Goal: Information Seeking & Learning: Learn about a topic

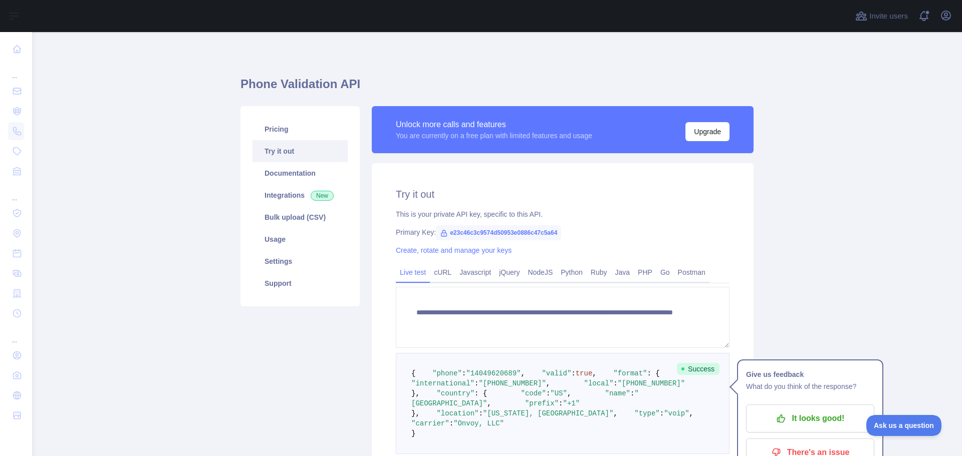
scroll to position [150, 0]
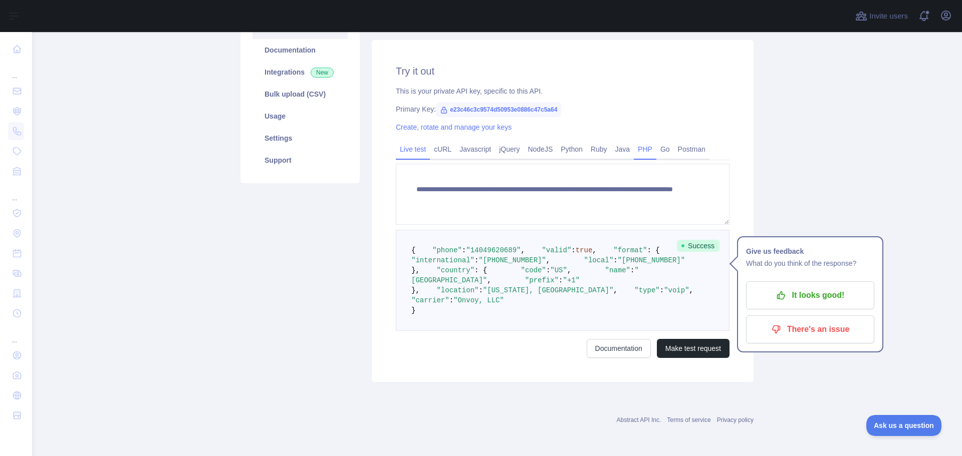
click at [635, 141] on link "PHP" at bounding box center [645, 149] width 23 height 16
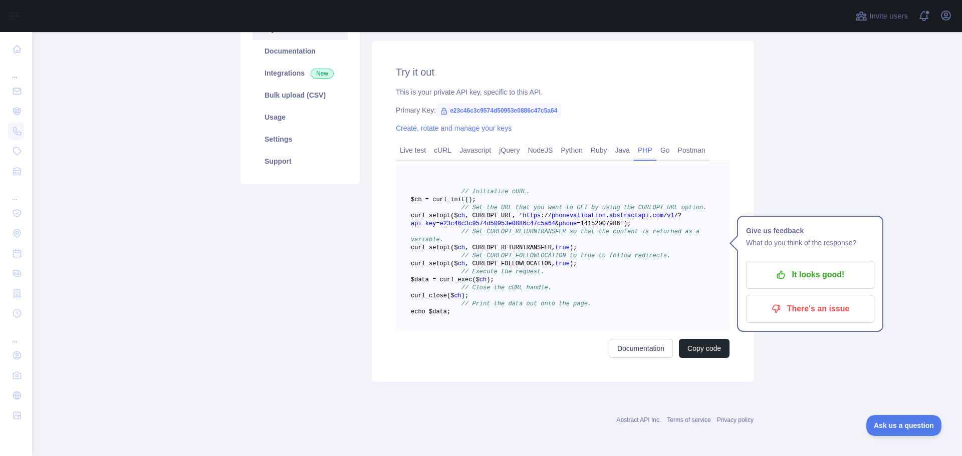
scroll to position [120, 0]
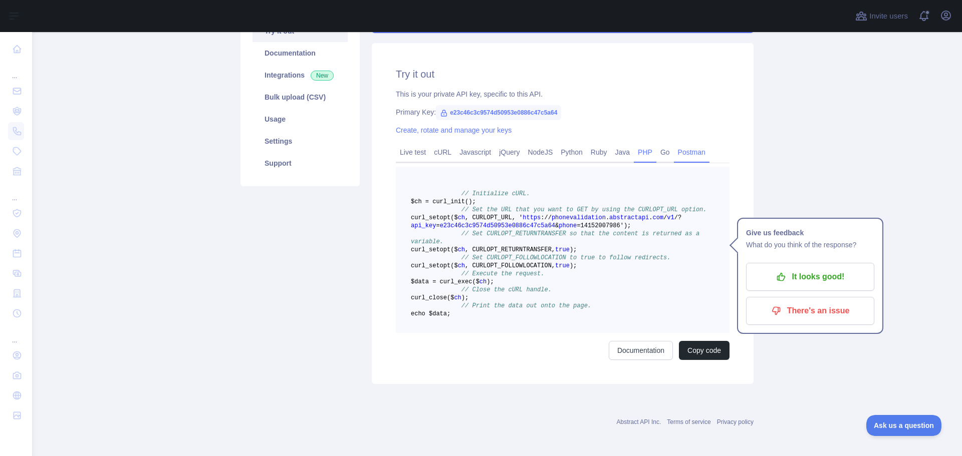
click at [682, 149] on link "Postman" at bounding box center [692, 152] width 36 height 16
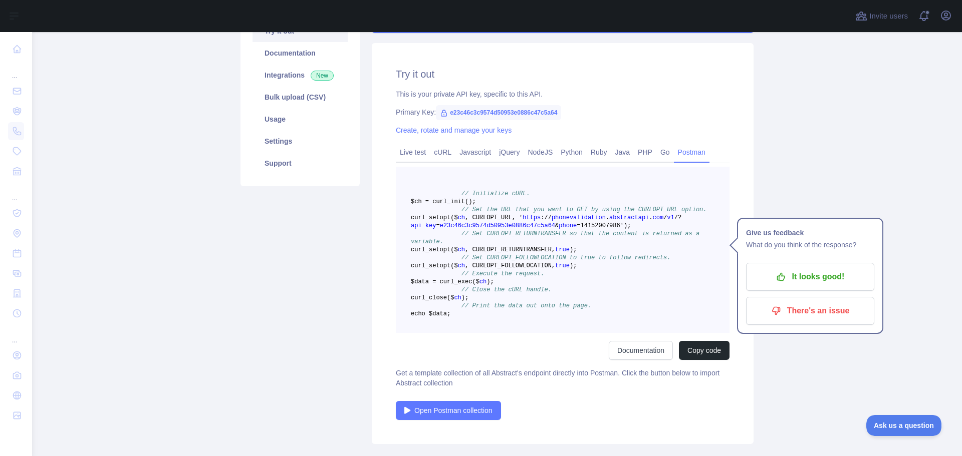
scroll to position [0, 0]
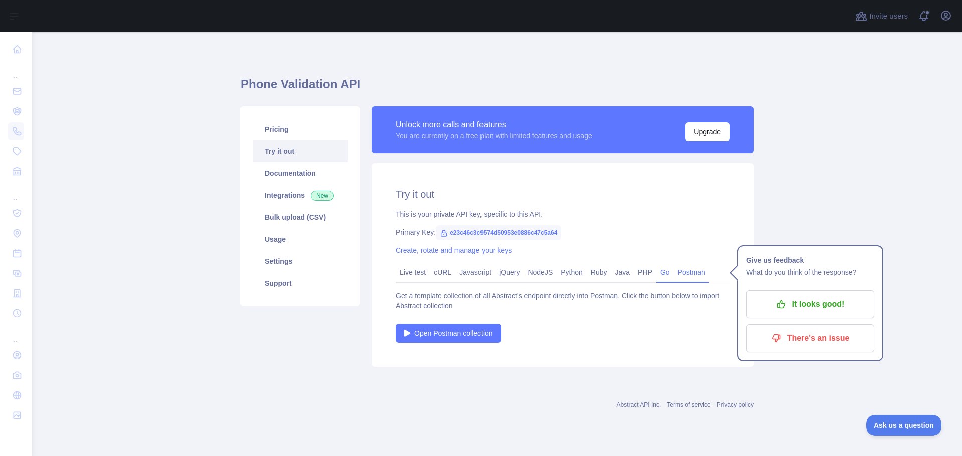
click at [656, 272] on link "Go" at bounding box center [665, 272] width 18 height 16
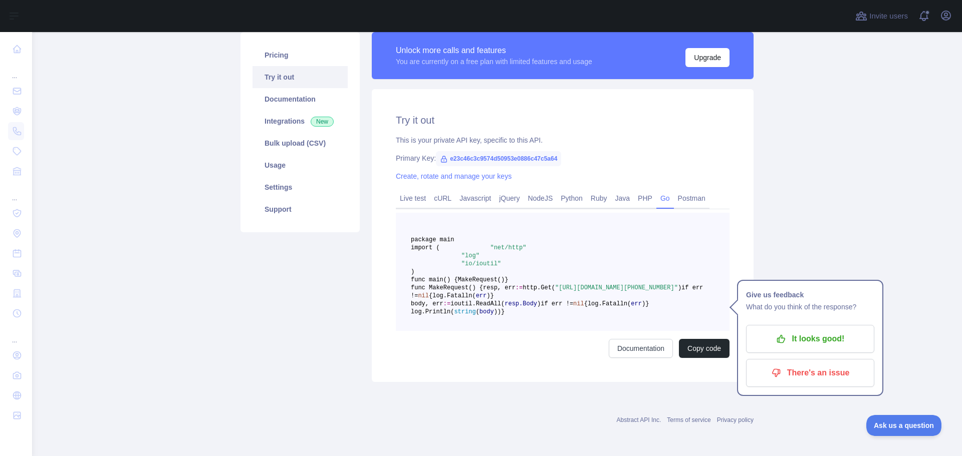
scroll to position [100, 0]
click at [647, 190] on link "PHP" at bounding box center [645, 198] width 23 height 16
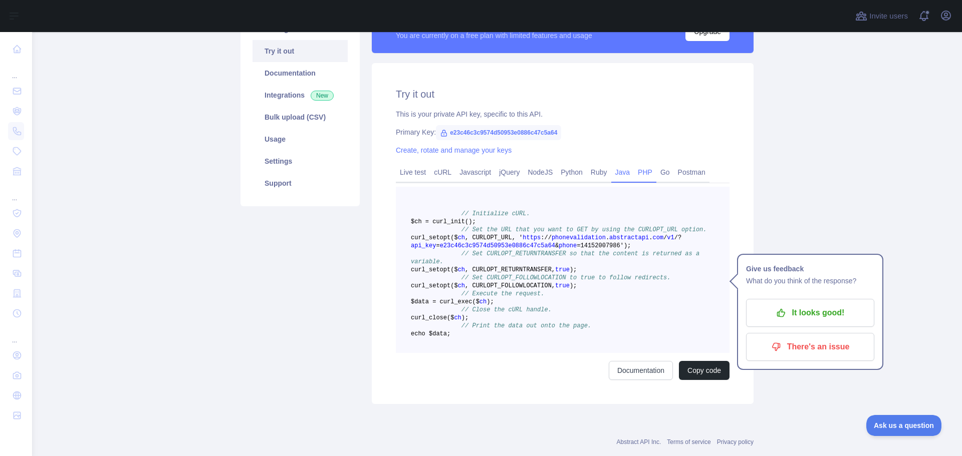
click at [621, 174] on link "Java" at bounding box center [622, 172] width 23 height 16
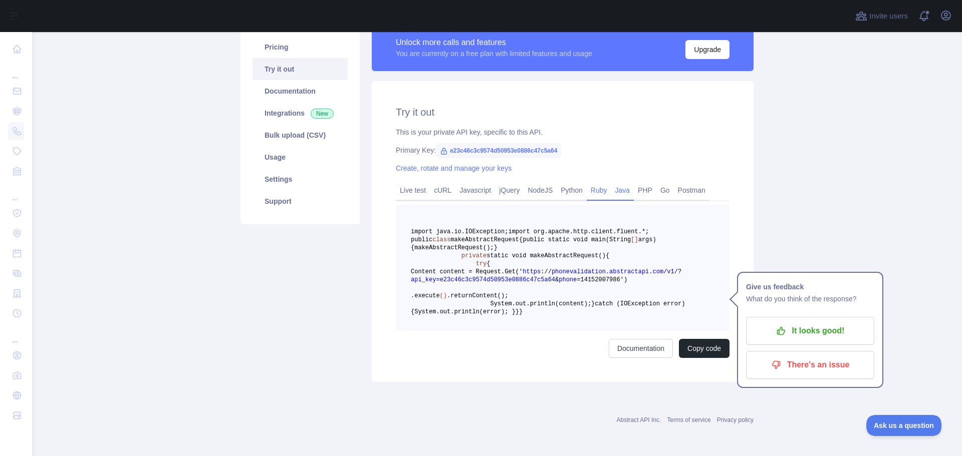
click at [594, 182] on link "Ruby" at bounding box center [598, 190] width 25 height 16
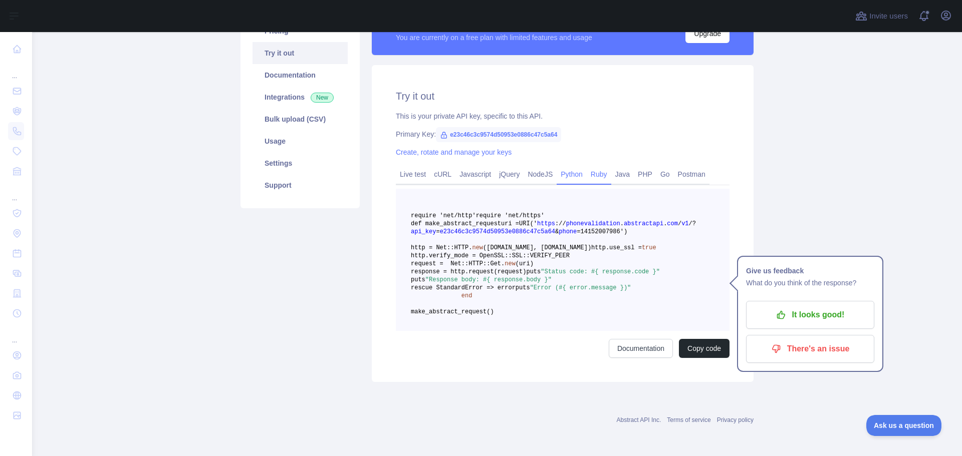
click at [575, 174] on link "Python" at bounding box center [571, 174] width 30 height 16
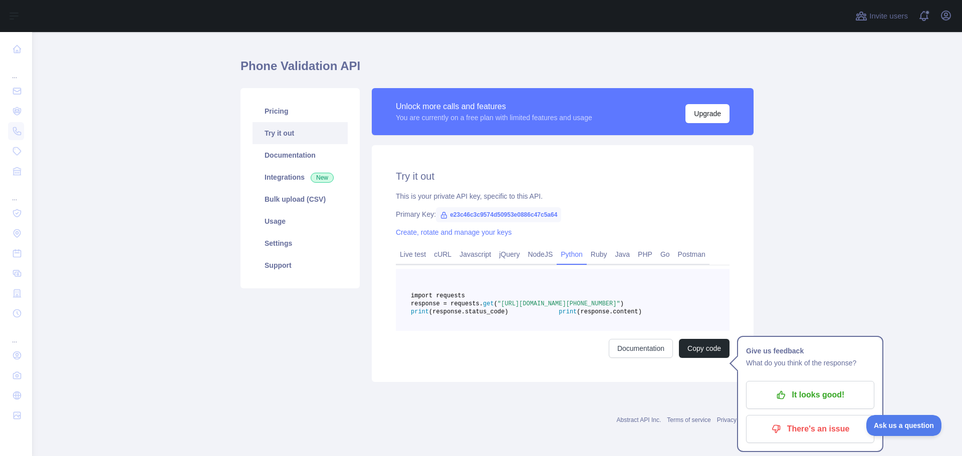
click at [575, 174] on div "Try it out This is your private API key, specific to this API. Primary Key: e23…" at bounding box center [563, 263] width 382 height 237
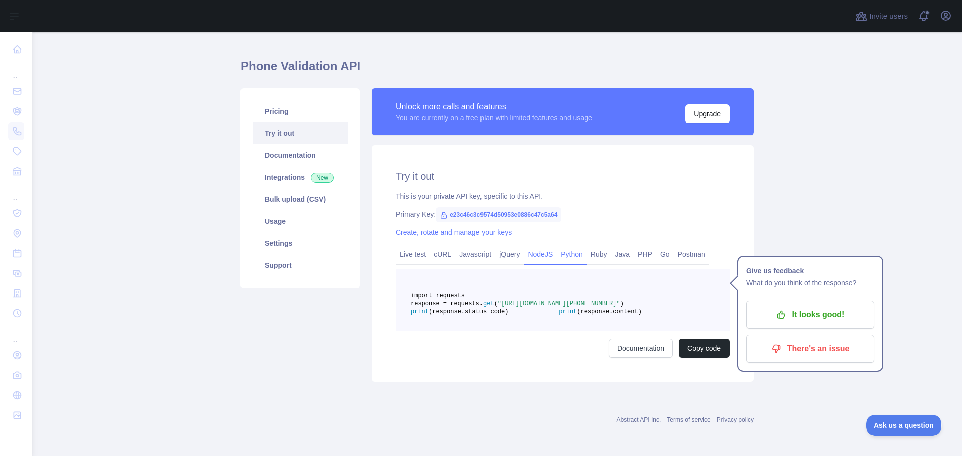
click at [539, 246] on link "NodeJS" at bounding box center [539, 254] width 33 height 16
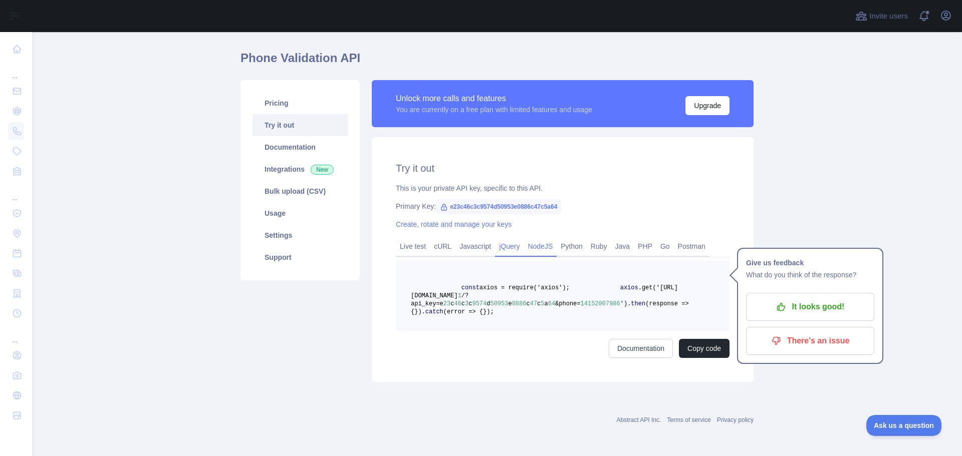
click at [512, 238] on link "jQuery" at bounding box center [509, 246] width 29 height 16
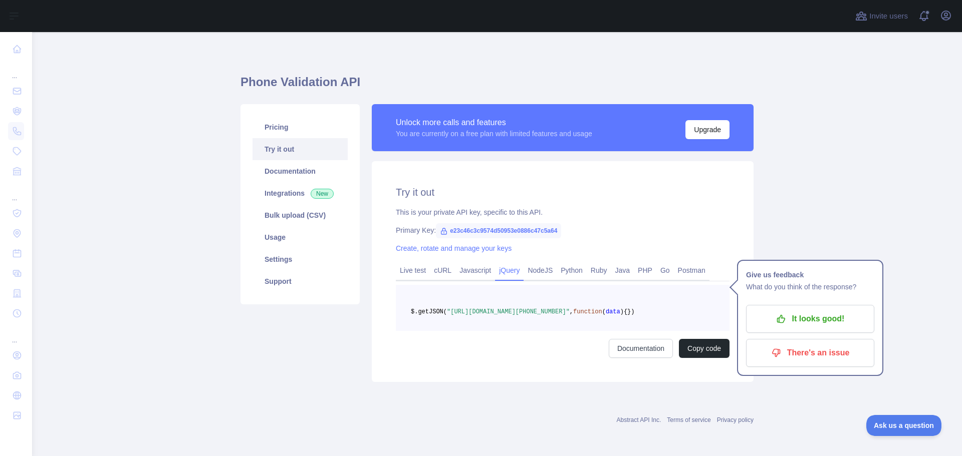
scroll to position [18, 0]
click at [473, 262] on link "Javascript" at bounding box center [475, 270] width 40 height 16
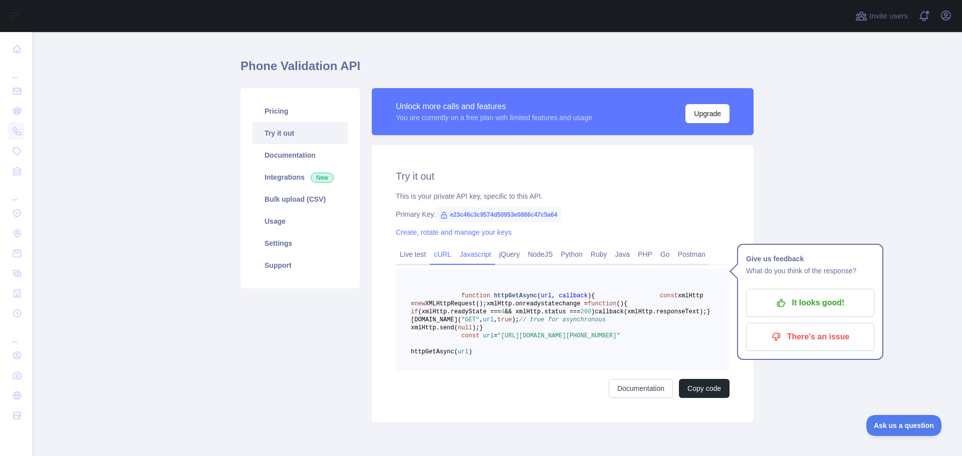
click at [443, 252] on link "cURL" at bounding box center [443, 254] width 26 height 16
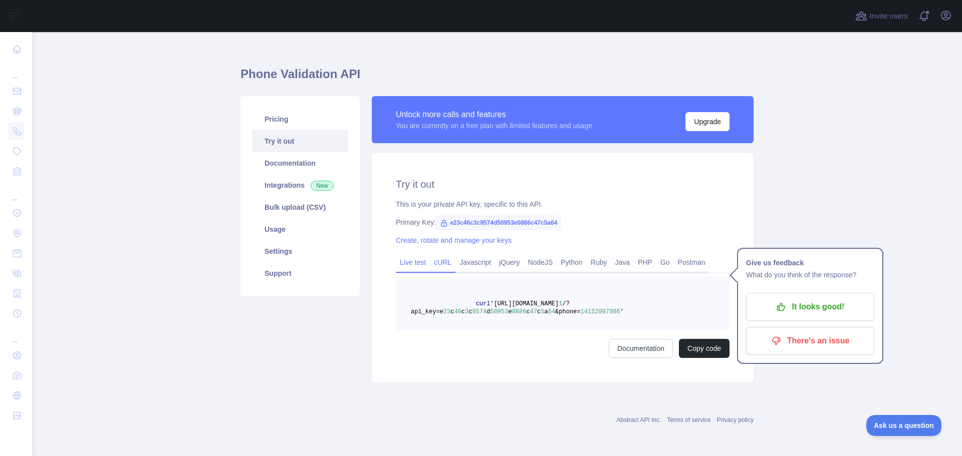
click at [420, 265] on link "Live test" at bounding box center [413, 262] width 34 height 16
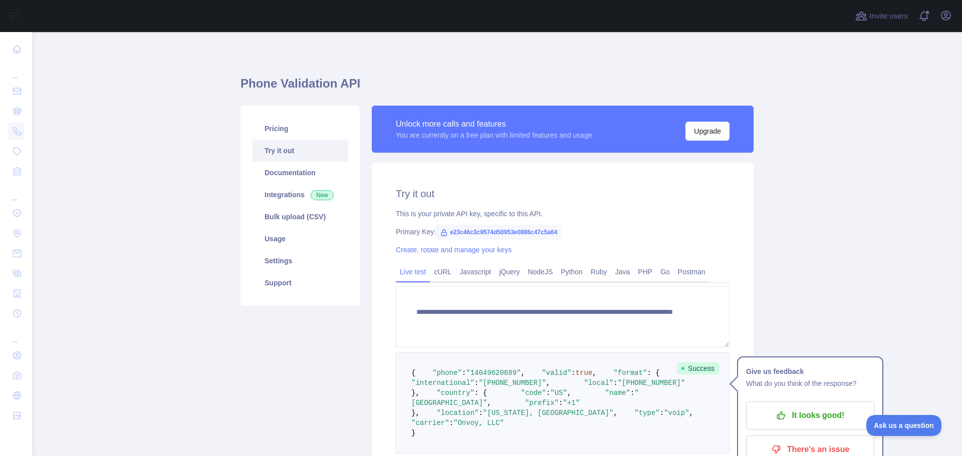
scroll to position [0, 0]
